Goal: Task Accomplishment & Management: Use online tool/utility

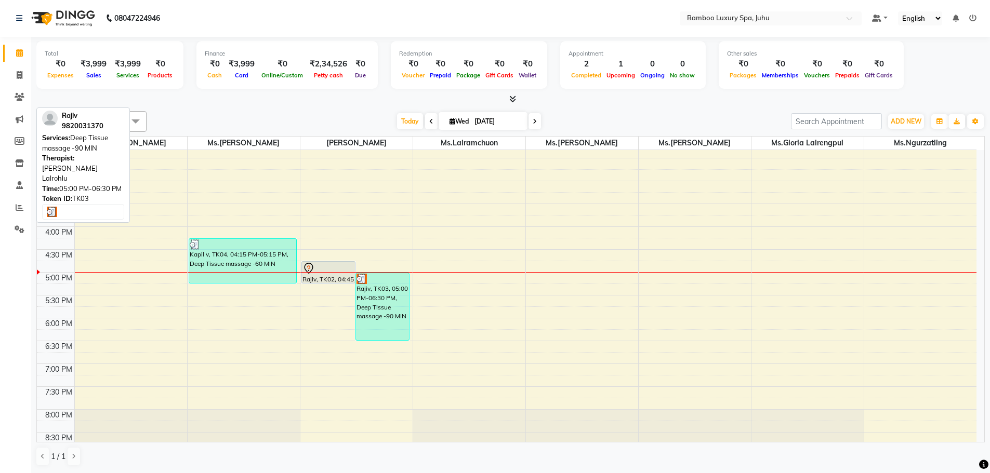
scroll to position [260, 0]
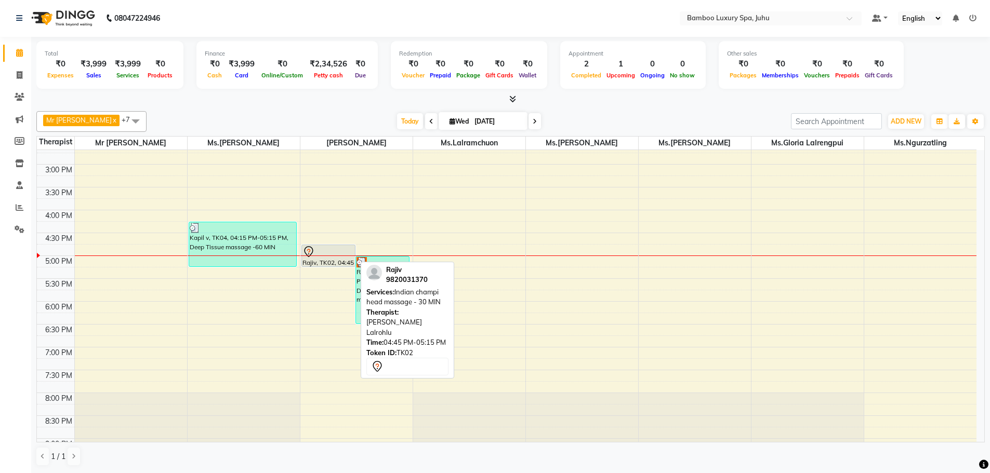
click at [342, 261] on div "Rajiv, TK02, 04:45 PM-05:15 PM, Indian champi head massage - 30 MIN" at bounding box center [328, 255] width 53 height 21
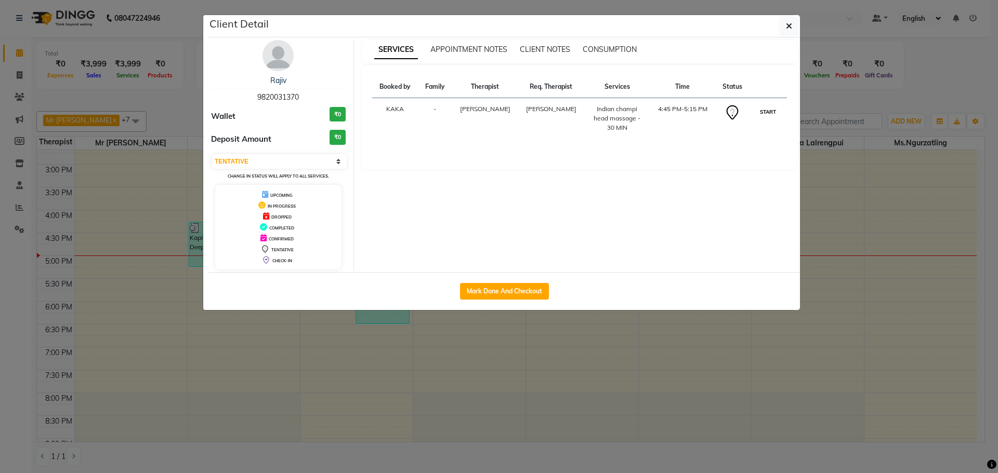
click at [770, 113] on button "START" at bounding box center [767, 112] width 21 height 13
select select "1"
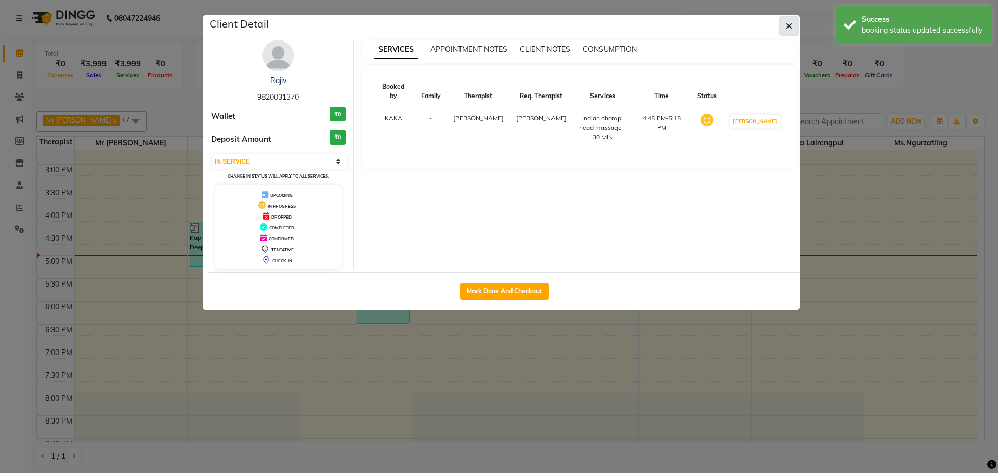
click at [786, 23] on icon "button" at bounding box center [789, 26] width 6 height 8
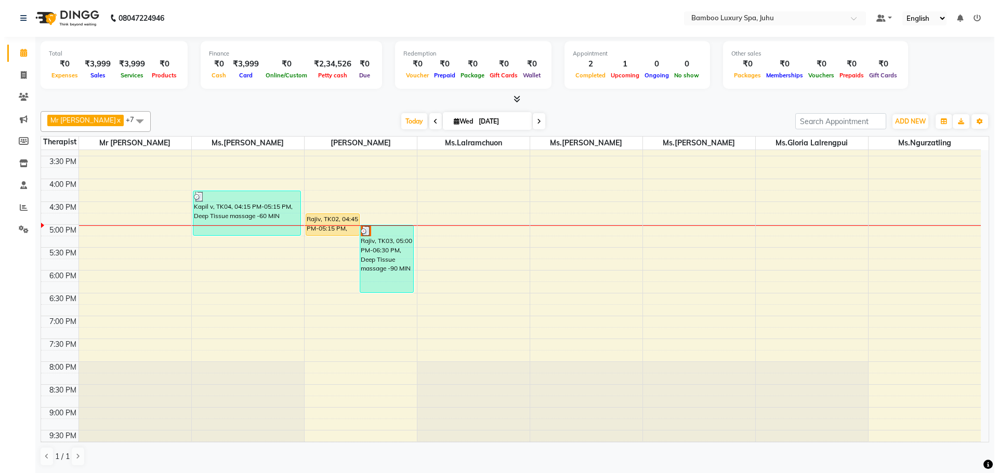
scroll to position [312, 0]
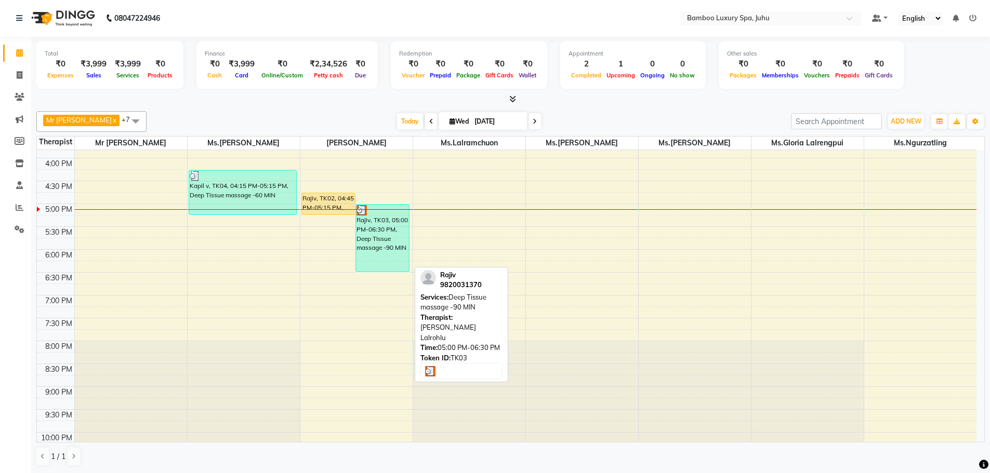
click at [373, 233] on div "Rajiv, TK03, 05:00 PM-06:30 PM, Deep Tissue massage -90 MIN" at bounding box center [382, 238] width 53 height 67
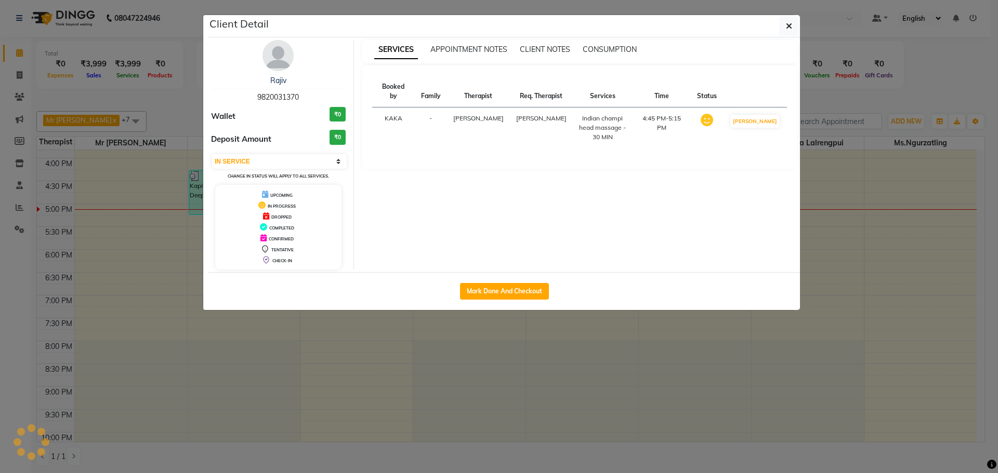
select select "3"
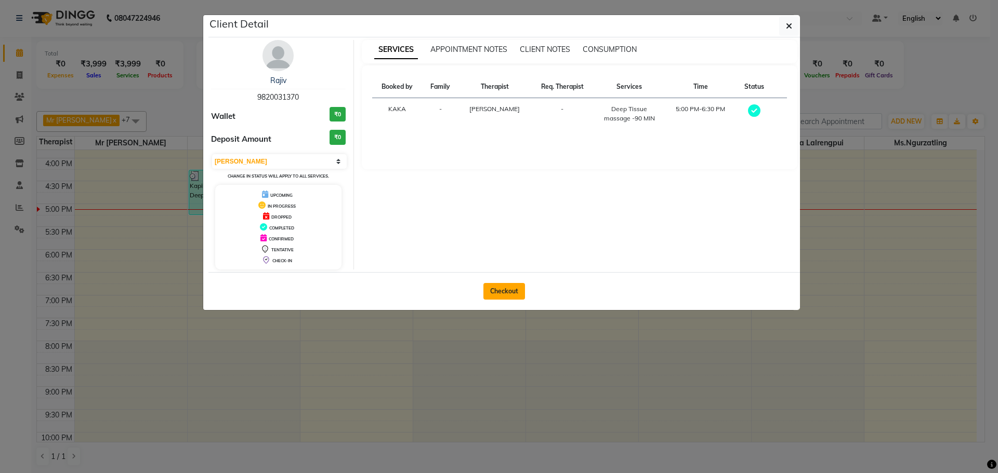
click at [500, 288] on button "Checkout" at bounding box center [504, 291] width 42 height 17
select select "service"
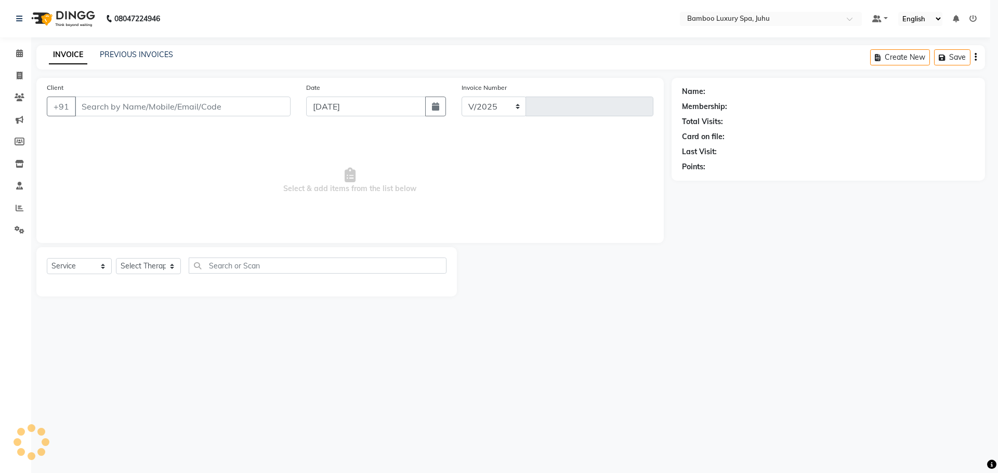
select select "8043"
type input "0638"
type input "98******70"
select select "75914"
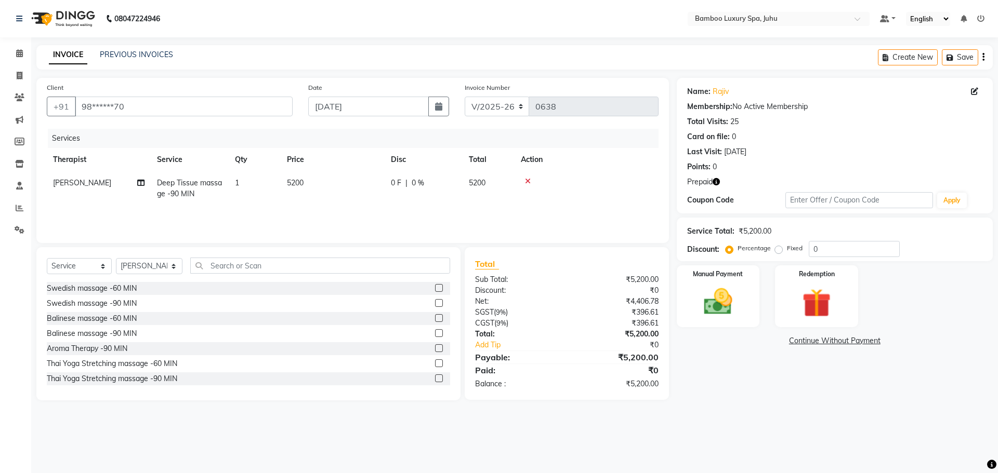
click at [787, 249] on label "Fixed" at bounding box center [795, 248] width 16 height 9
click at [777, 249] on input "Fixed" at bounding box center [780, 248] width 7 height 7
radio input "true"
click at [819, 291] on img at bounding box center [816, 303] width 48 height 37
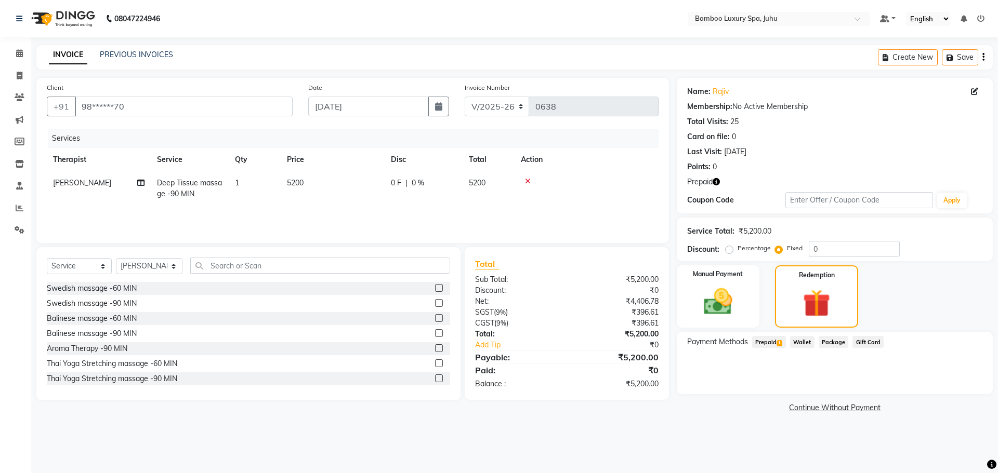
click at [776, 341] on span "Prepaid 1" at bounding box center [769, 342] width 34 height 12
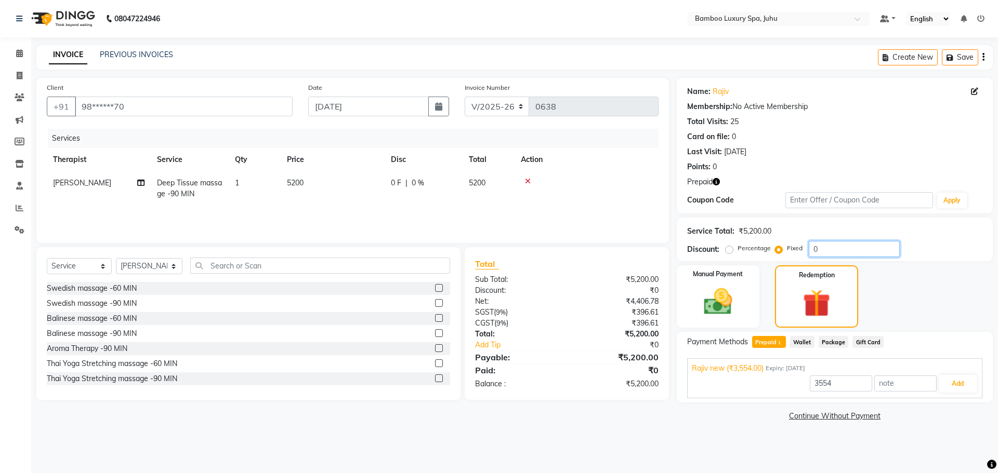
drag, startPoint x: 822, startPoint y: 247, endPoint x: 792, endPoint y: 251, distance: 30.4
click at [792, 251] on div "Percentage Fixed 0" at bounding box center [814, 249] width 172 height 16
type input "1646"
click at [823, 298] on img at bounding box center [816, 304] width 47 height 36
click at [954, 380] on button "Add" at bounding box center [958, 384] width 38 height 18
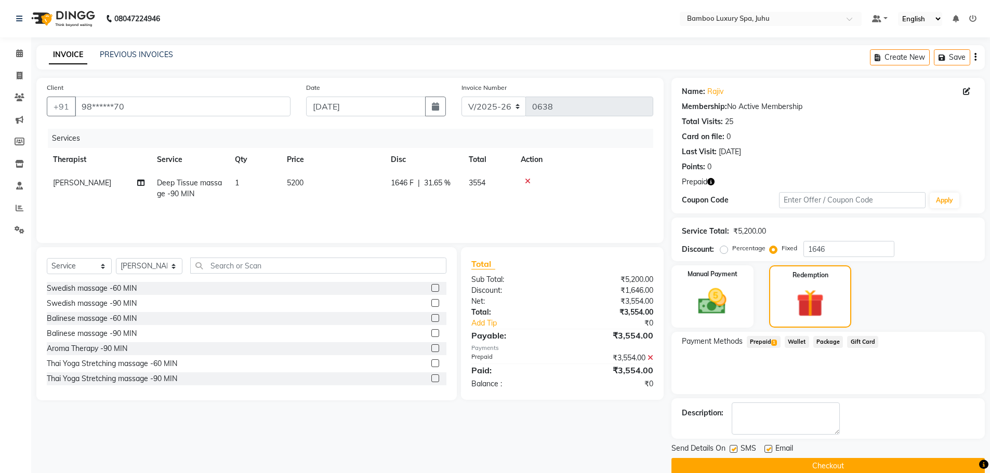
scroll to position [17, 0]
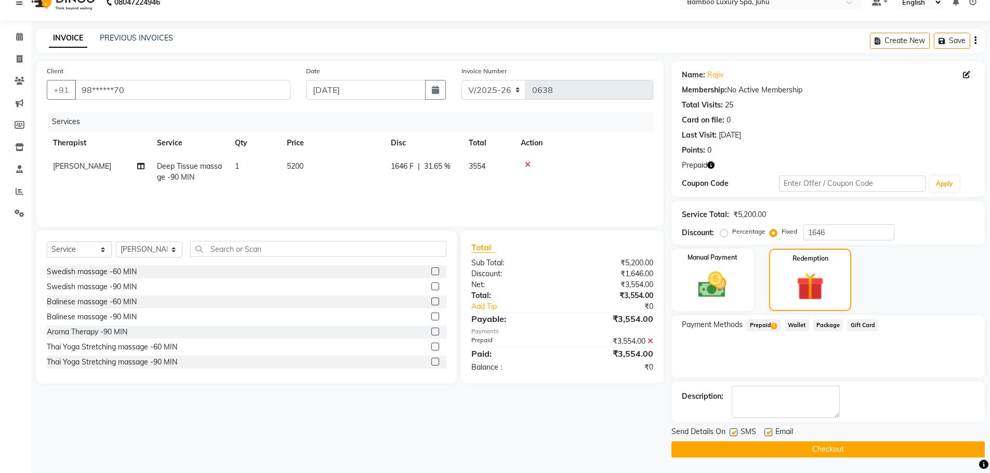
click at [768, 432] on label at bounding box center [768, 433] width 8 height 8
click at [768, 432] on input "checkbox" at bounding box center [767, 433] width 7 height 7
checkbox input "false"
click at [737, 431] on div "SMS" at bounding box center [747, 433] width 35 height 13
click at [733, 431] on label at bounding box center [734, 433] width 8 height 8
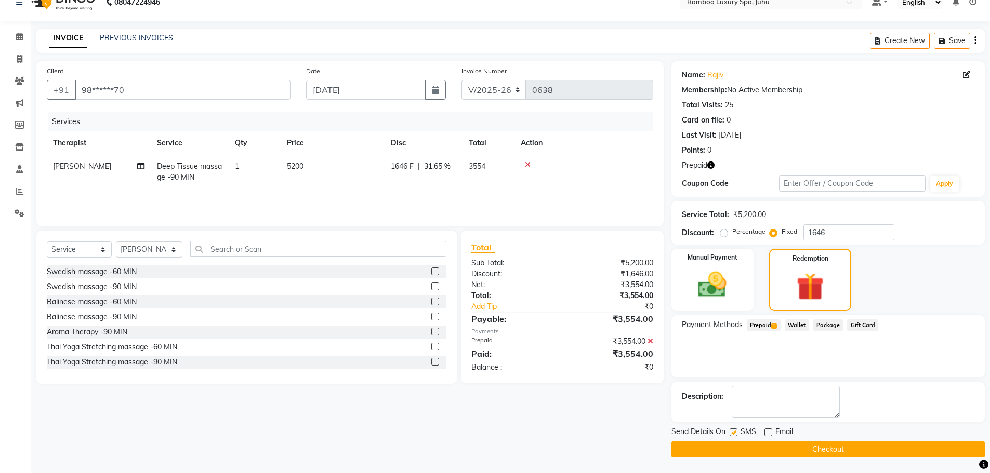
click at [733, 431] on input "checkbox" at bounding box center [733, 433] width 7 height 7
checkbox input "false"
click at [14, 37] on span at bounding box center [19, 37] width 18 height 12
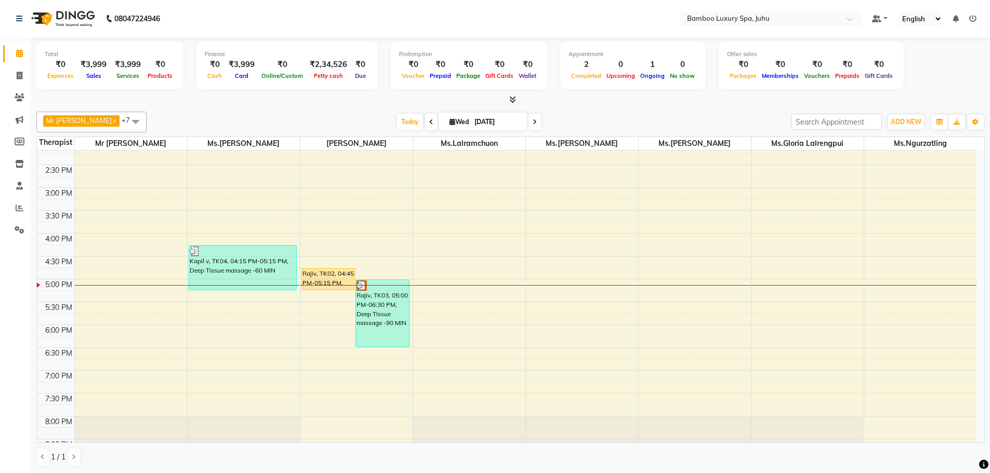
scroll to position [260, 0]
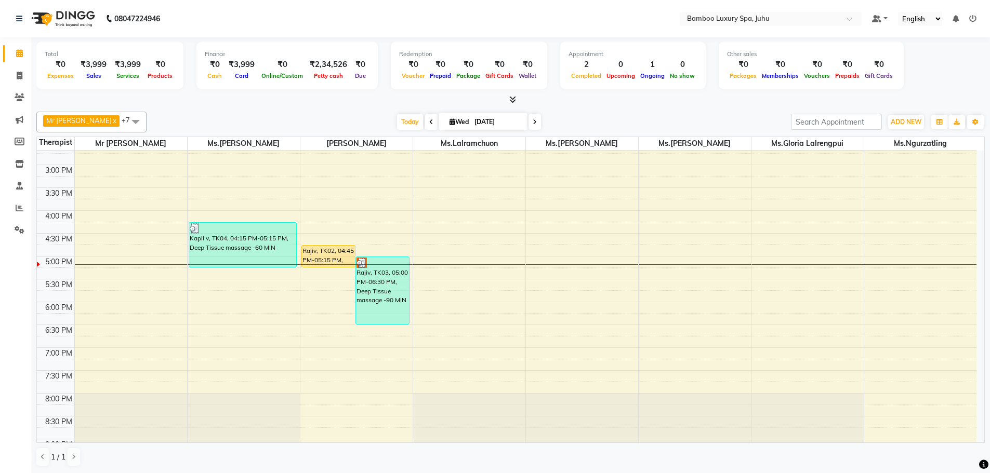
click at [445, 353] on div "9:00 AM 9:30 AM 10:00 AM 10:30 AM 11:00 AM 11:30 AM 12:00 PM 12:30 PM 1:00 PM 1…" at bounding box center [507, 211] width 940 height 640
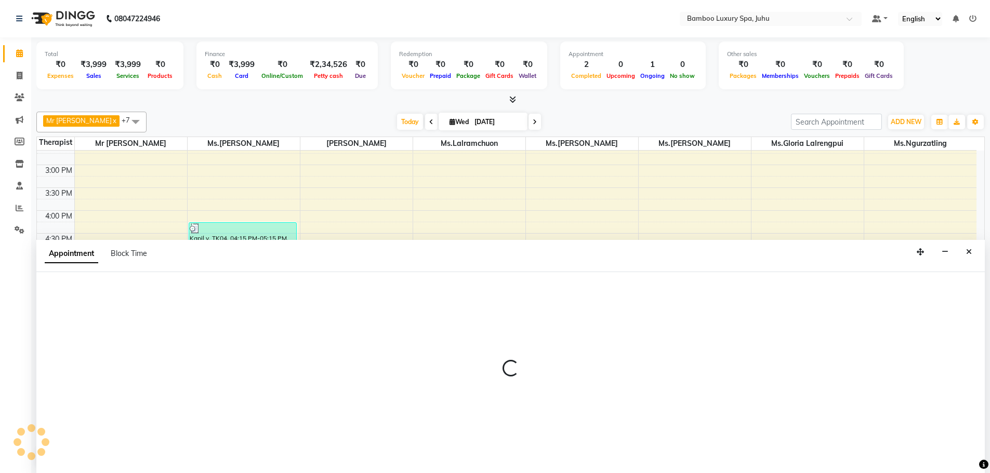
select select "75915"
select select "1140"
select select "tentative"
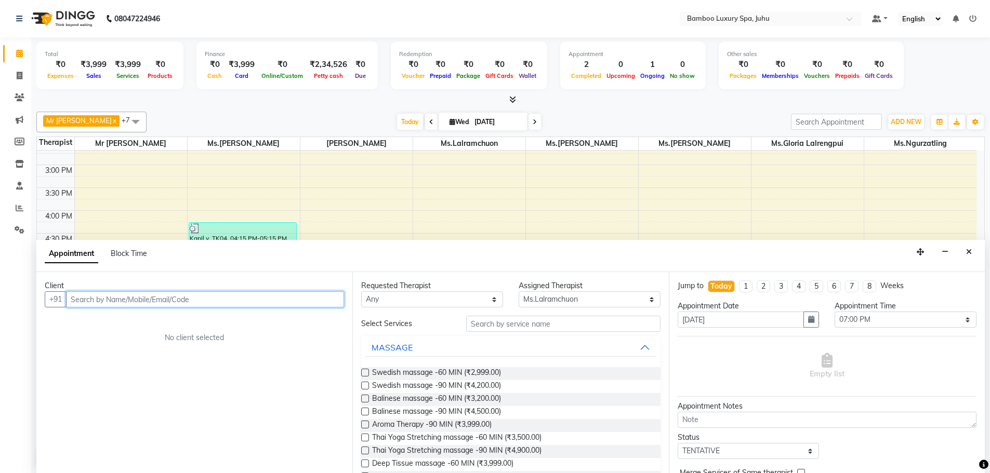
scroll to position [1, 0]
click at [416, 226] on div "9:00 AM 9:30 AM 10:00 AM 10:30 AM 11:00 AM 11:30 AM 12:00 PM 12:30 PM 1:00 PM 1…" at bounding box center [507, 210] width 940 height 640
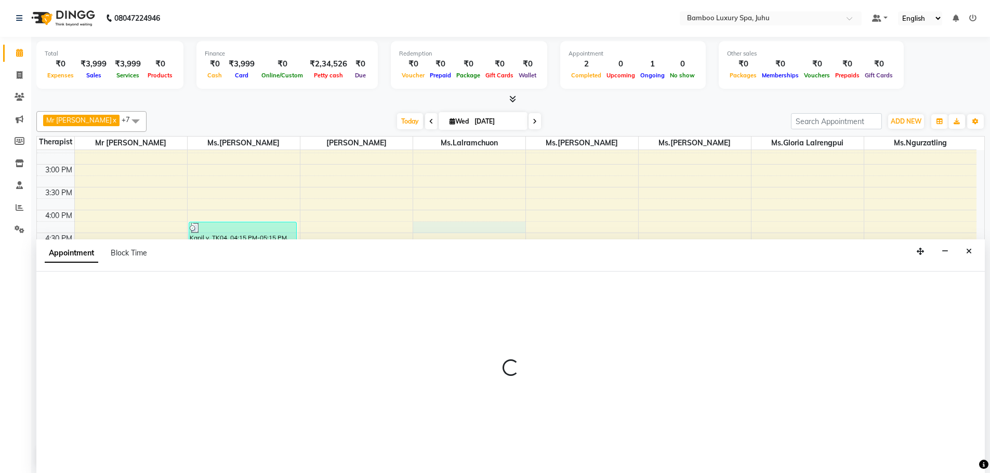
select select "75915"
select select "tentative"
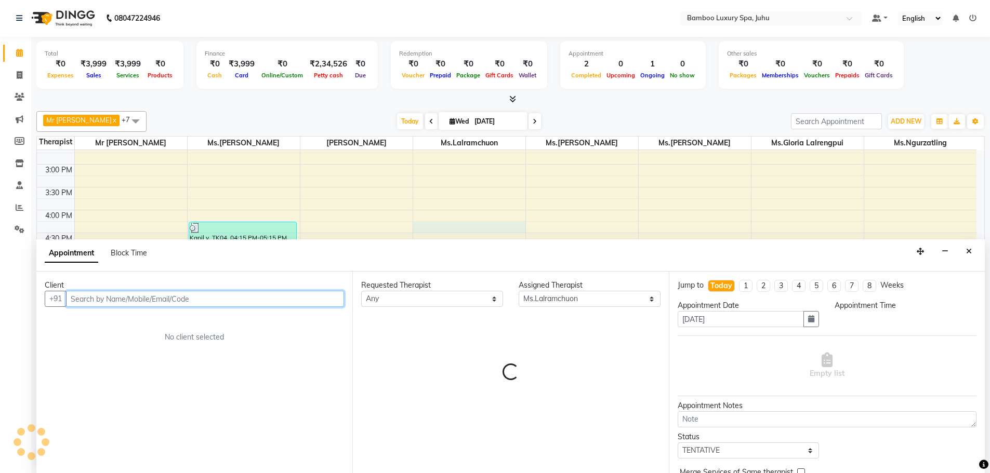
select select "975"
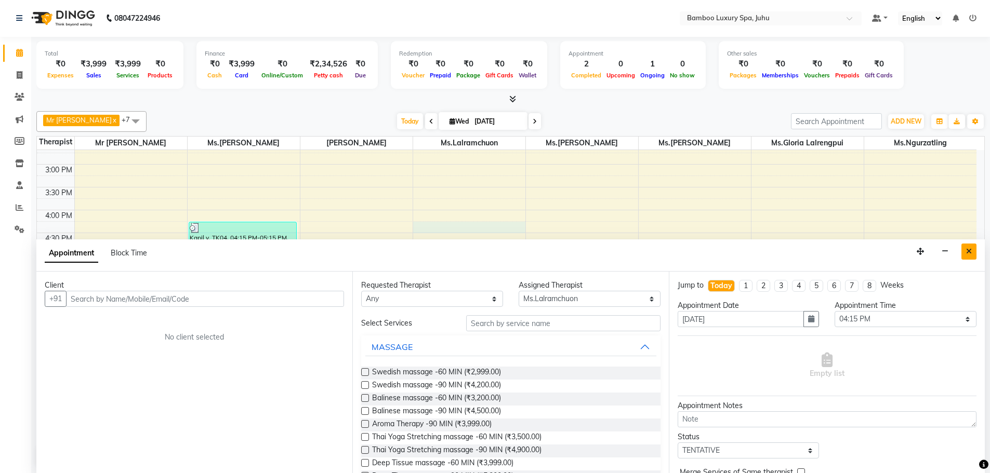
click at [967, 253] on icon "Close" at bounding box center [969, 251] width 6 height 7
